Goal: Check status: Check status

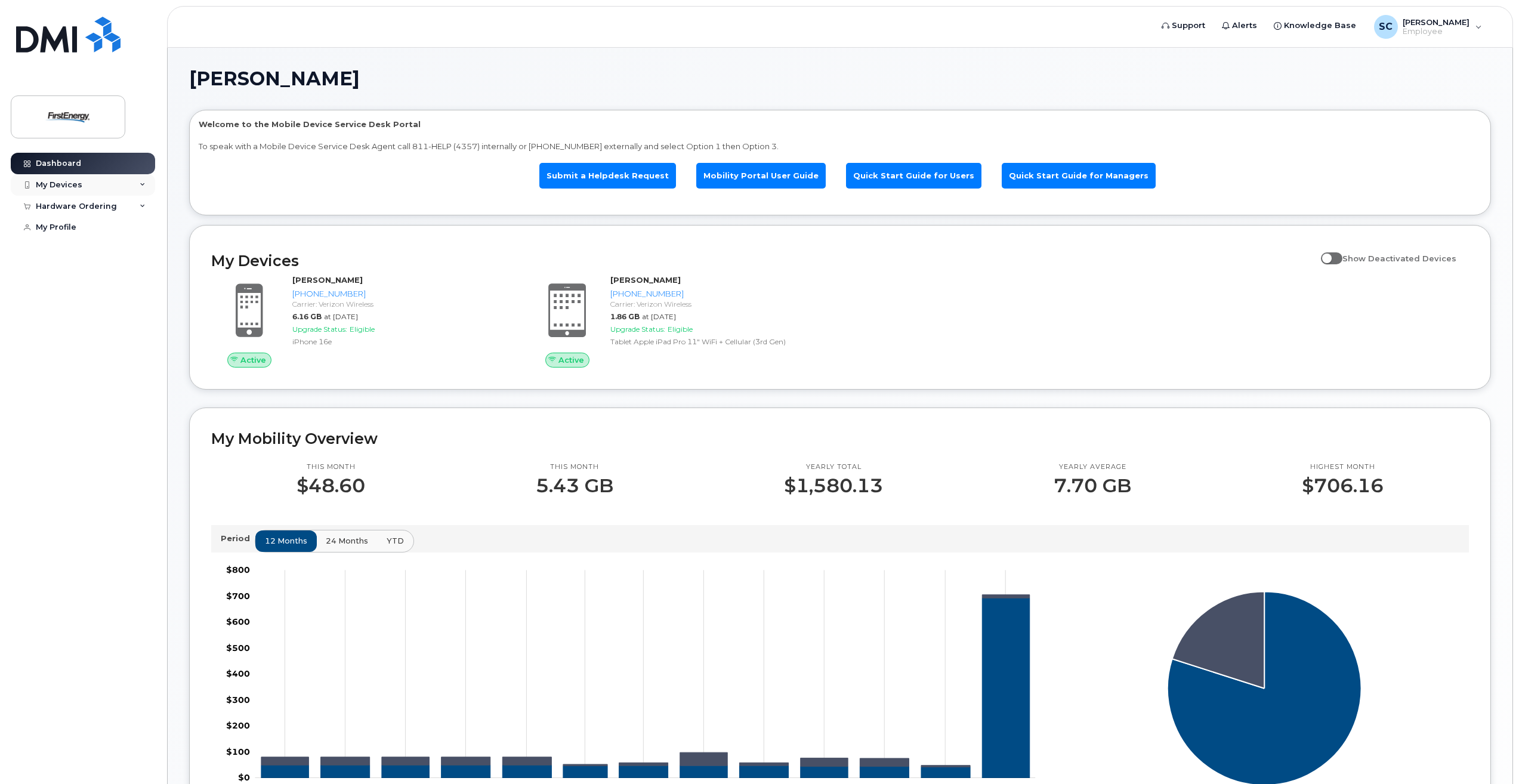
click at [118, 176] on div "My Devices" at bounding box center [83, 185] width 145 height 21
click at [97, 204] on div "Hardware Ordering" at bounding box center [76, 206] width 81 height 10
click at [75, 223] on div "My Orders" at bounding box center [63, 228] width 43 height 11
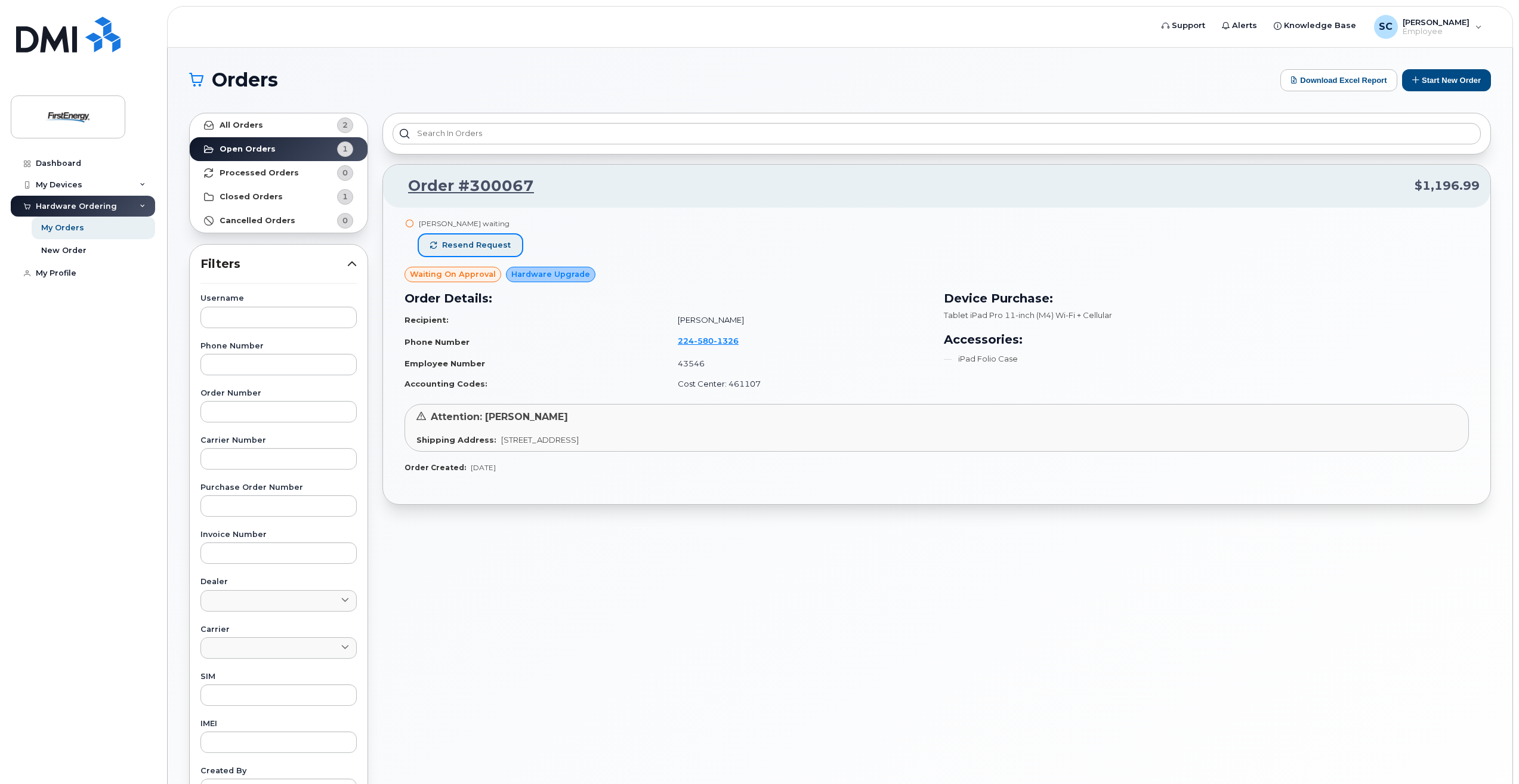
click at [448, 245] on span "Resend request" at bounding box center [475, 245] width 68 height 11
click at [87, 233] on link "My Orders" at bounding box center [94, 228] width 123 height 23
click at [289, 173] on strong "Processed Orders" at bounding box center [259, 173] width 79 height 10
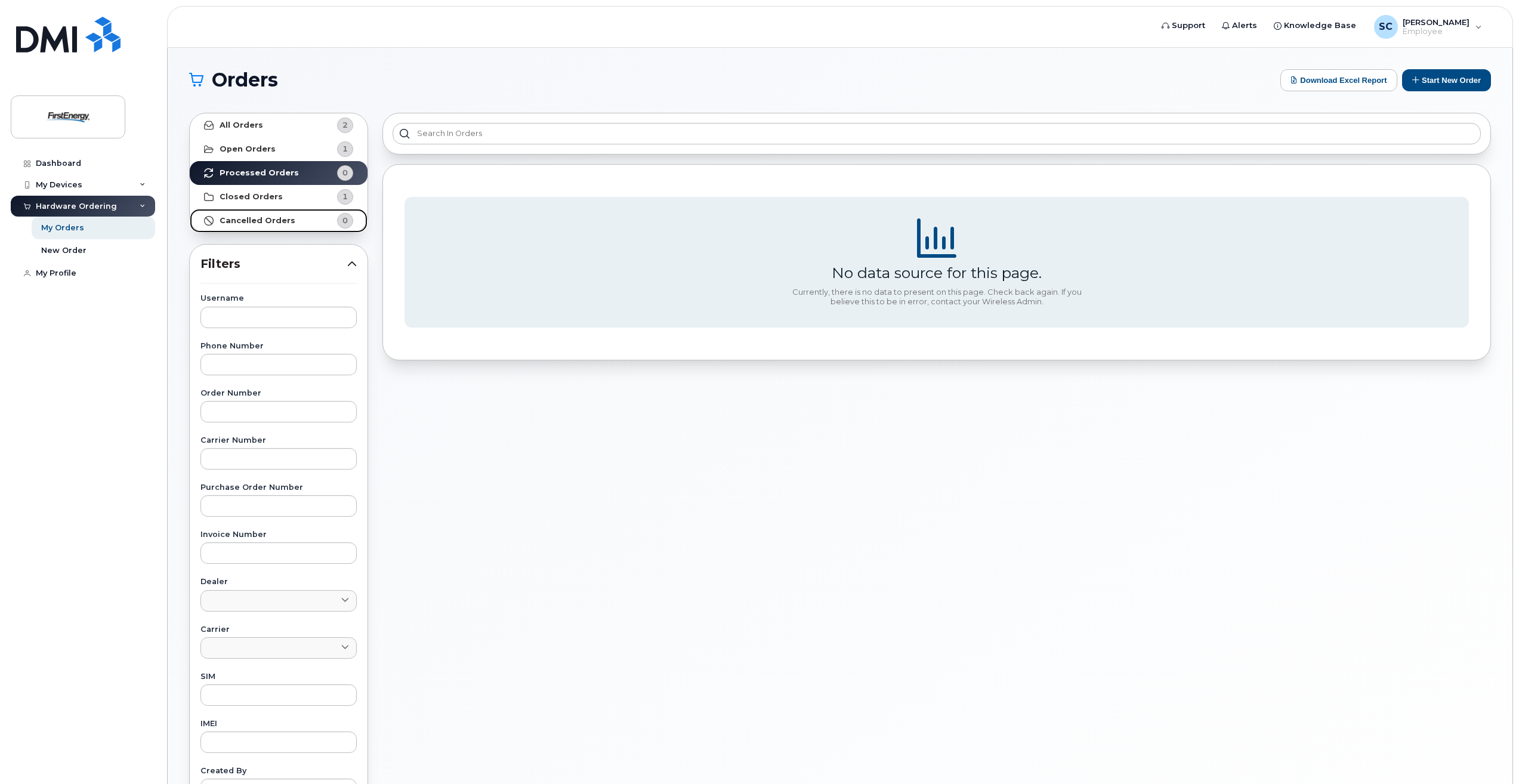
click at [299, 224] on link "Cancelled Orders 0" at bounding box center [279, 220] width 177 height 24
click at [266, 150] on strong "Open Orders" at bounding box center [248, 149] width 56 height 10
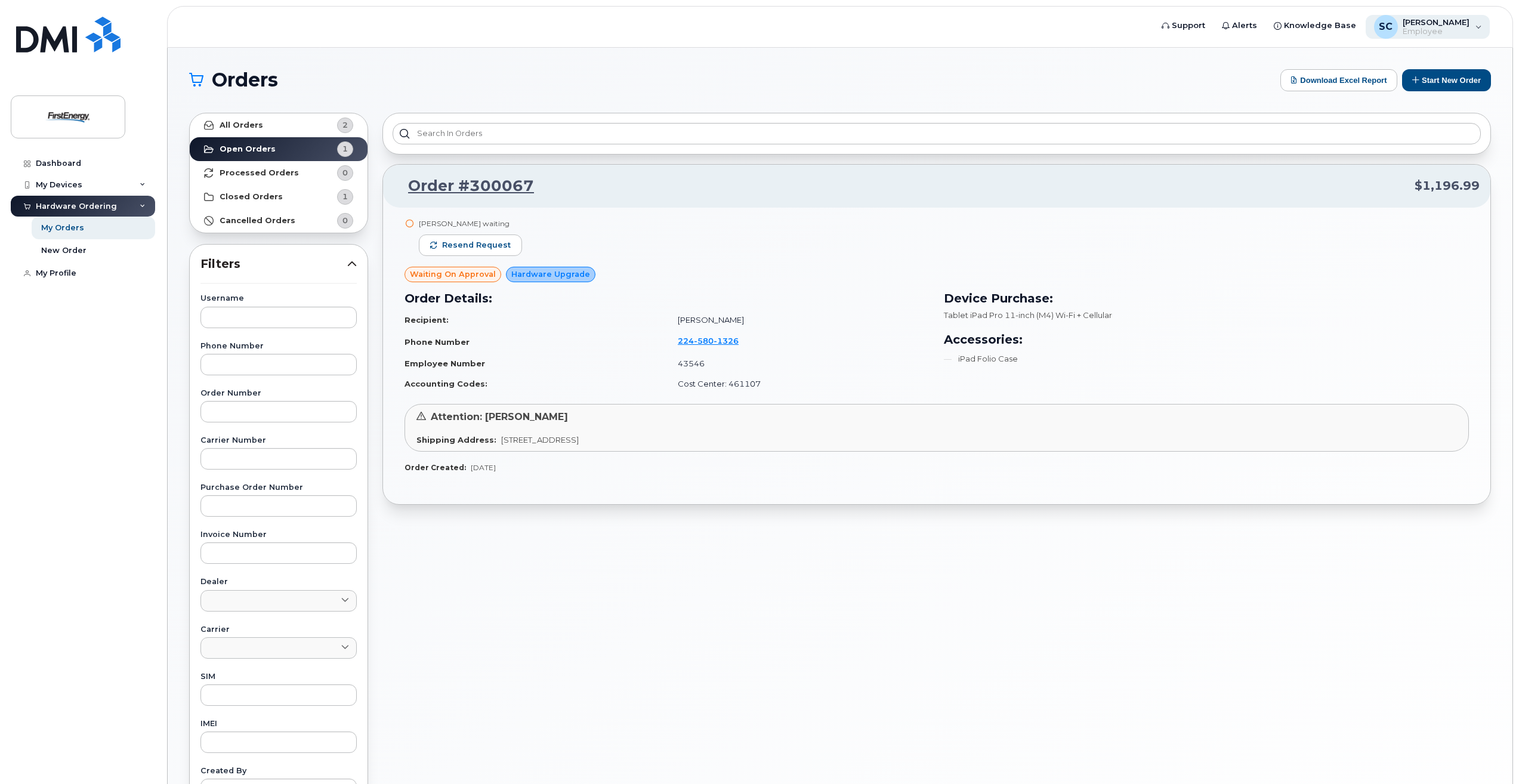
click at [1475, 31] on div "SC Sandra Cosentino Employee" at bounding box center [1427, 26] width 124 height 24
click at [673, 210] on div "Mark J Decaroli waiting Resend request Waiting On Approval Hardware Upgrade Ord…" at bounding box center [936, 355] width 1107 height 296
drag, startPoint x: 57, startPoint y: 274, endPoint x: 65, endPoint y: 274, distance: 8.0
click at [57, 274] on div "My Profile" at bounding box center [56, 273] width 41 height 10
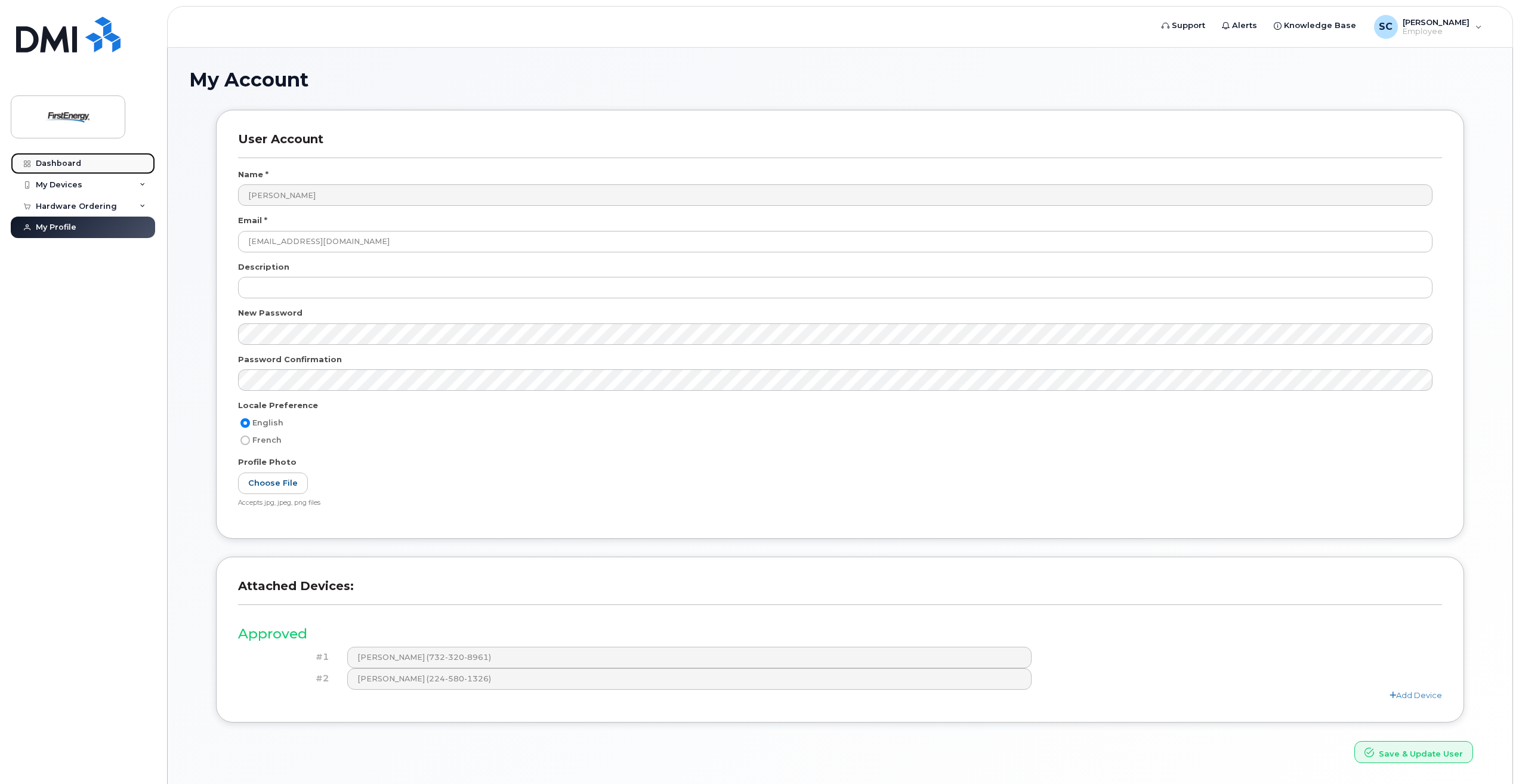
click at [77, 165] on div "Dashboard" at bounding box center [58, 164] width 45 height 10
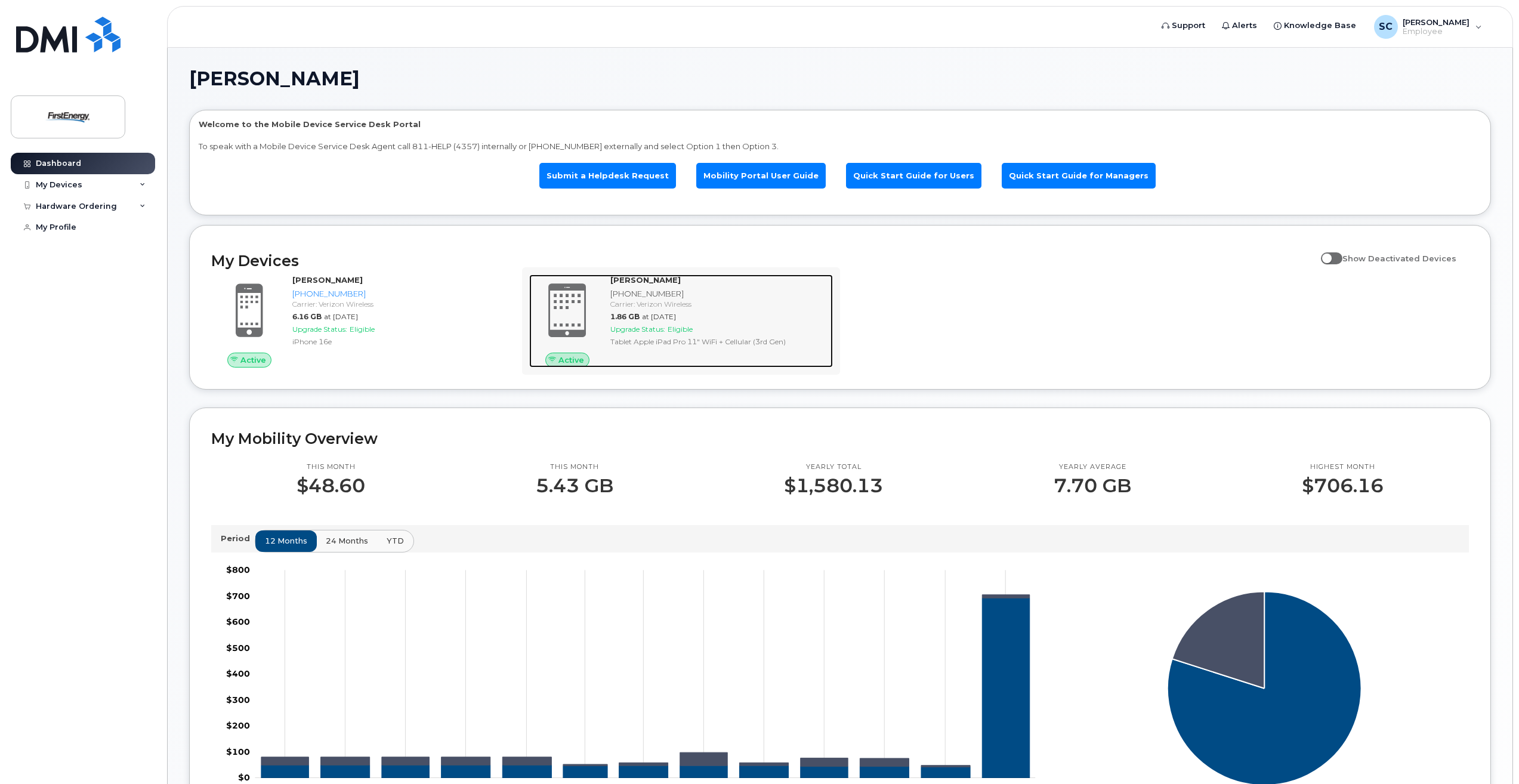
click at [563, 319] on span at bounding box center [566, 311] width 57 height 60
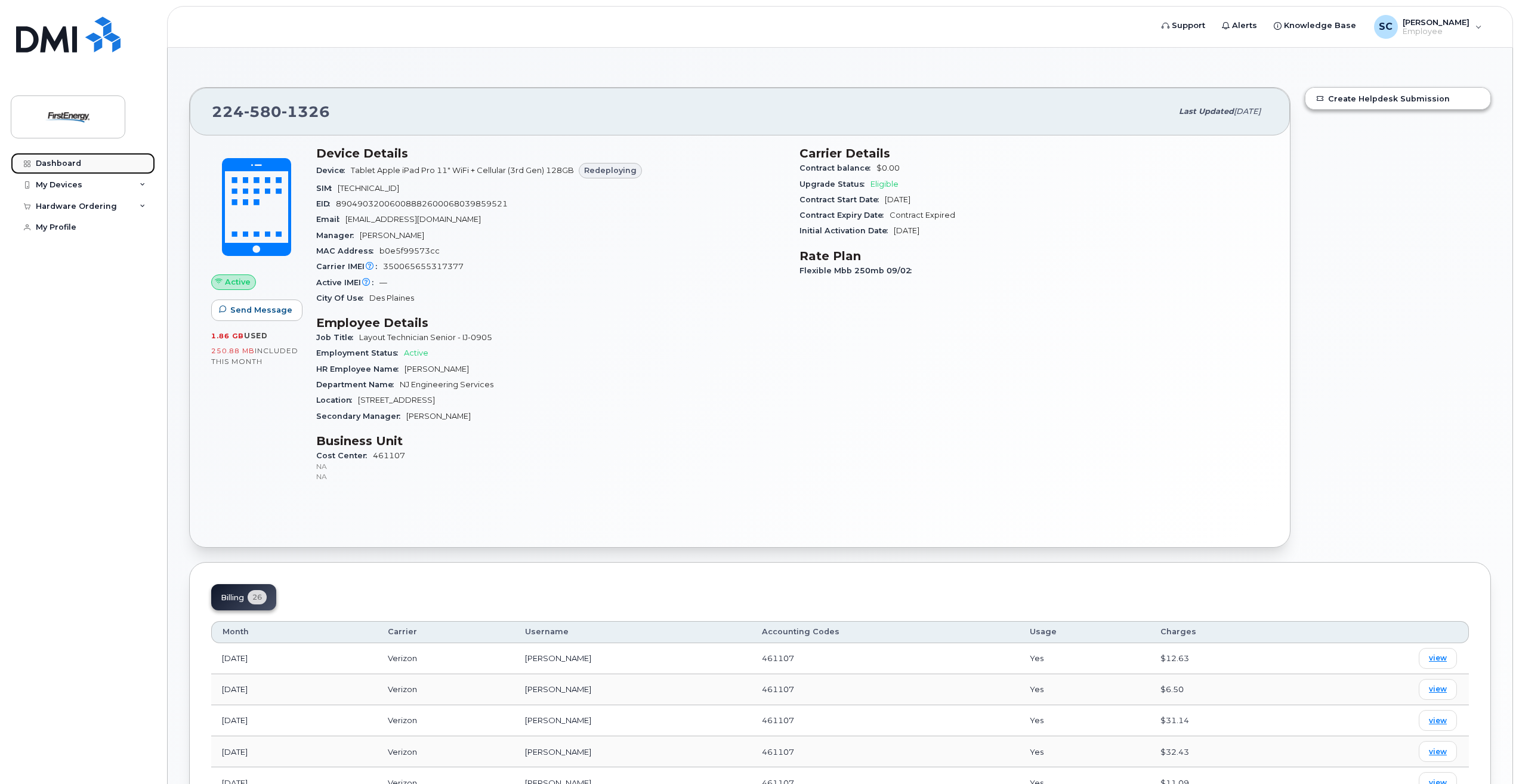
click at [85, 162] on link "Dashboard" at bounding box center [83, 163] width 145 height 21
